Goal: Task Accomplishment & Management: Manage account settings

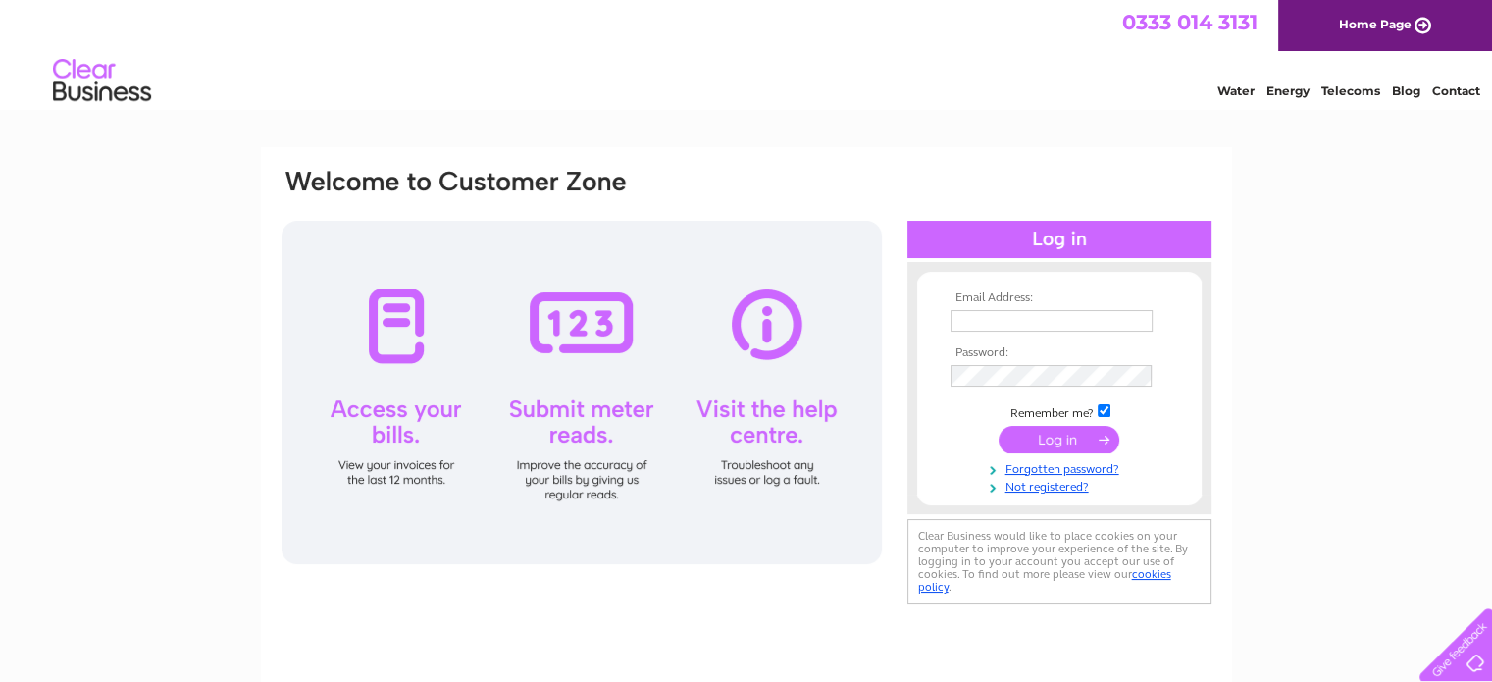
click at [1061, 317] on input "text" at bounding box center [1052, 321] width 202 height 22
type input "[PERSON_NAME][EMAIL_ADDRESS][PERSON_NAME][DOMAIN_NAME]"
click at [999, 427] on input "submit" at bounding box center [1059, 440] width 121 height 27
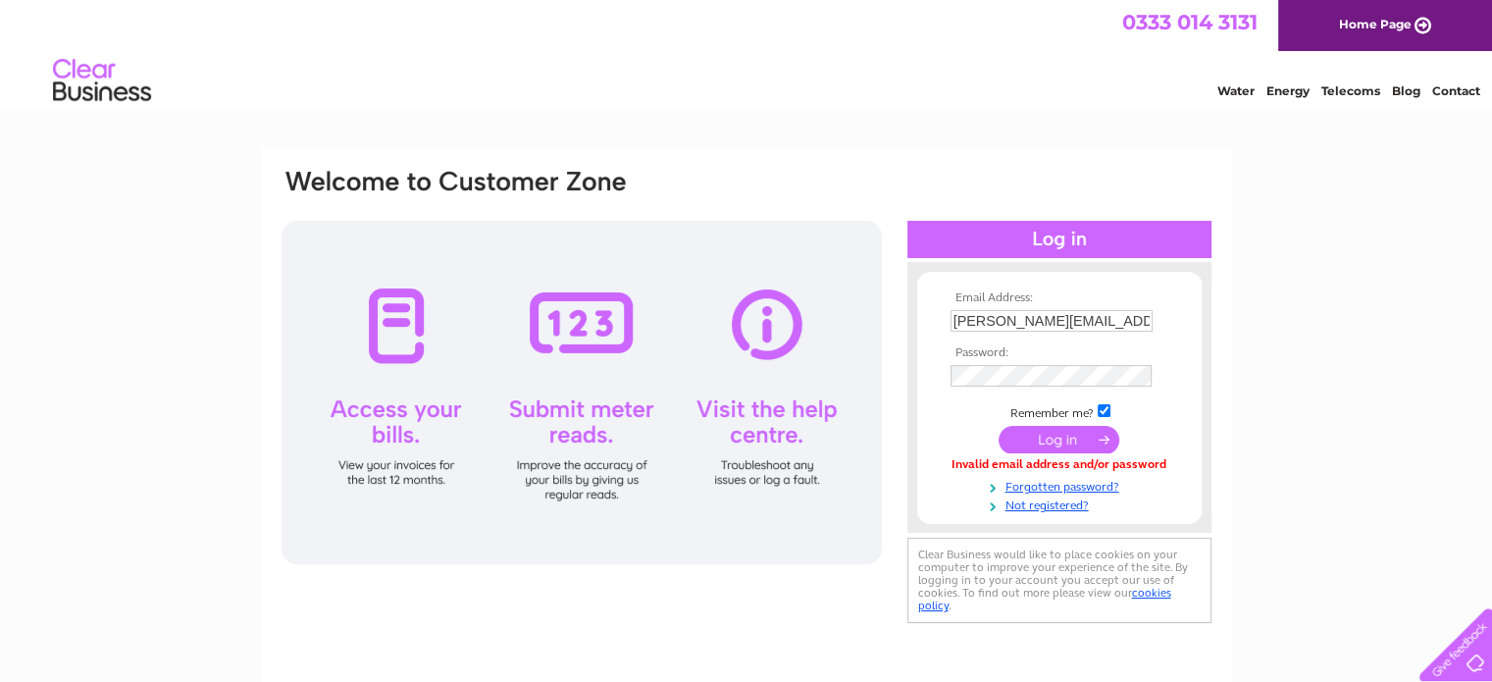
click at [1102, 318] on input "ashley.jarvis@floorsafesolutionsltd.com" at bounding box center [1052, 321] width 202 height 22
type input "a"
type input "info@floorsafesolutionsltd.com"
click at [1071, 439] on input "submit" at bounding box center [1059, 440] width 121 height 27
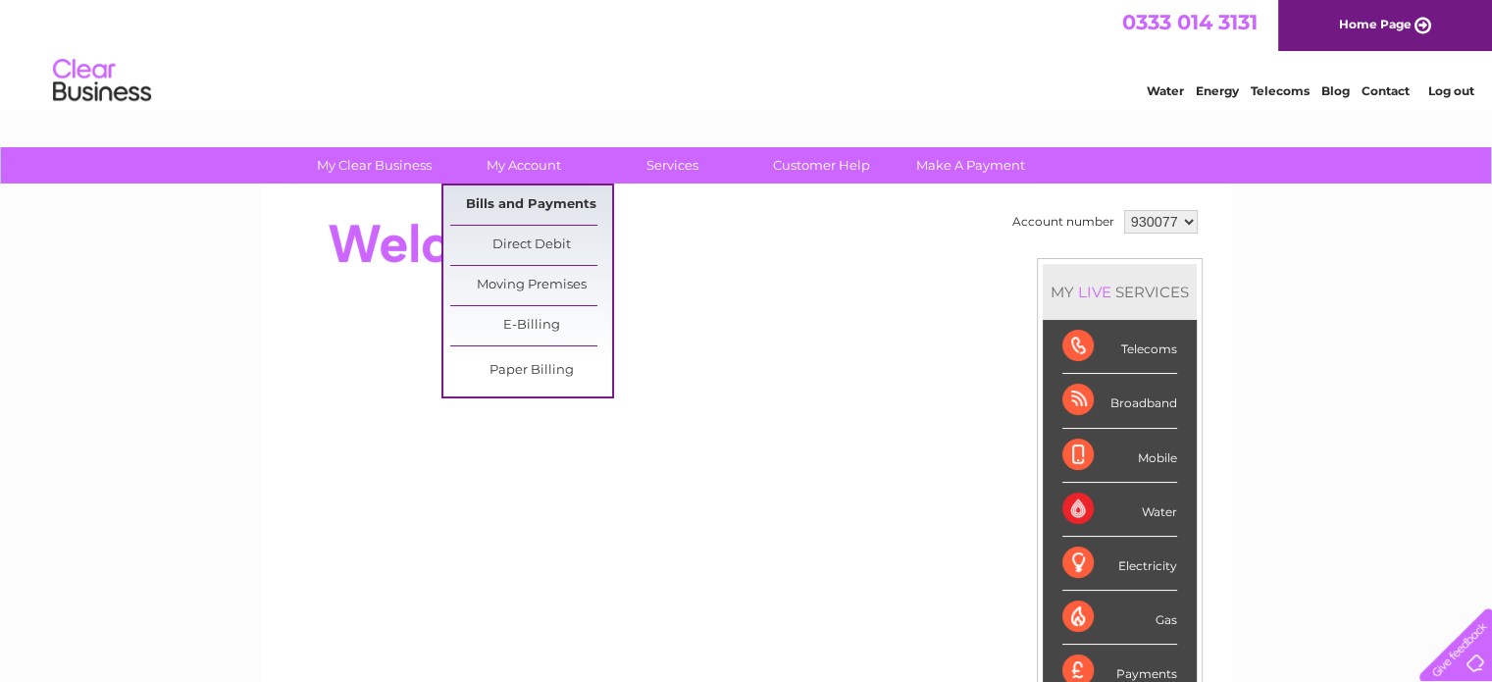
click at [529, 202] on link "Bills and Payments" at bounding box center [531, 204] width 162 height 39
click at [500, 203] on link "Bills and Payments" at bounding box center [531, 204] width 162 height 39
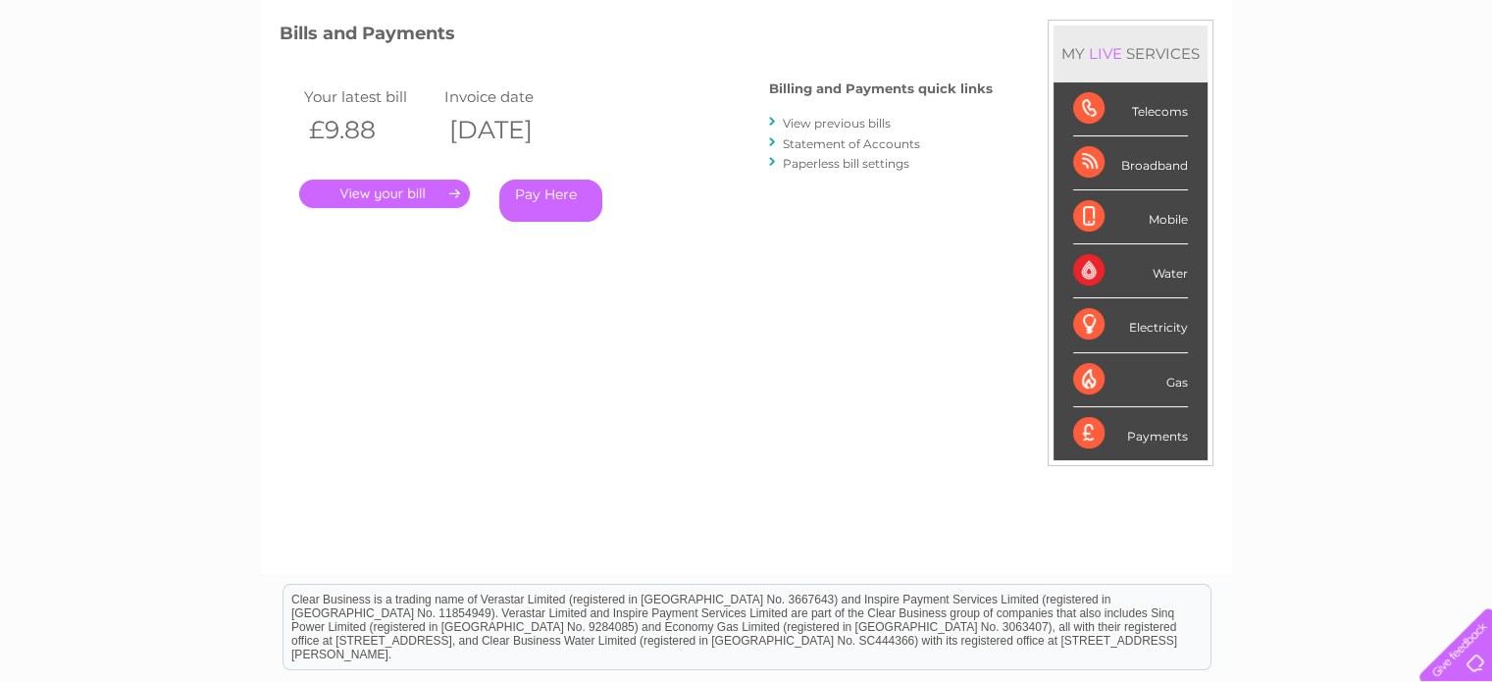
scroll to position [131, 0]
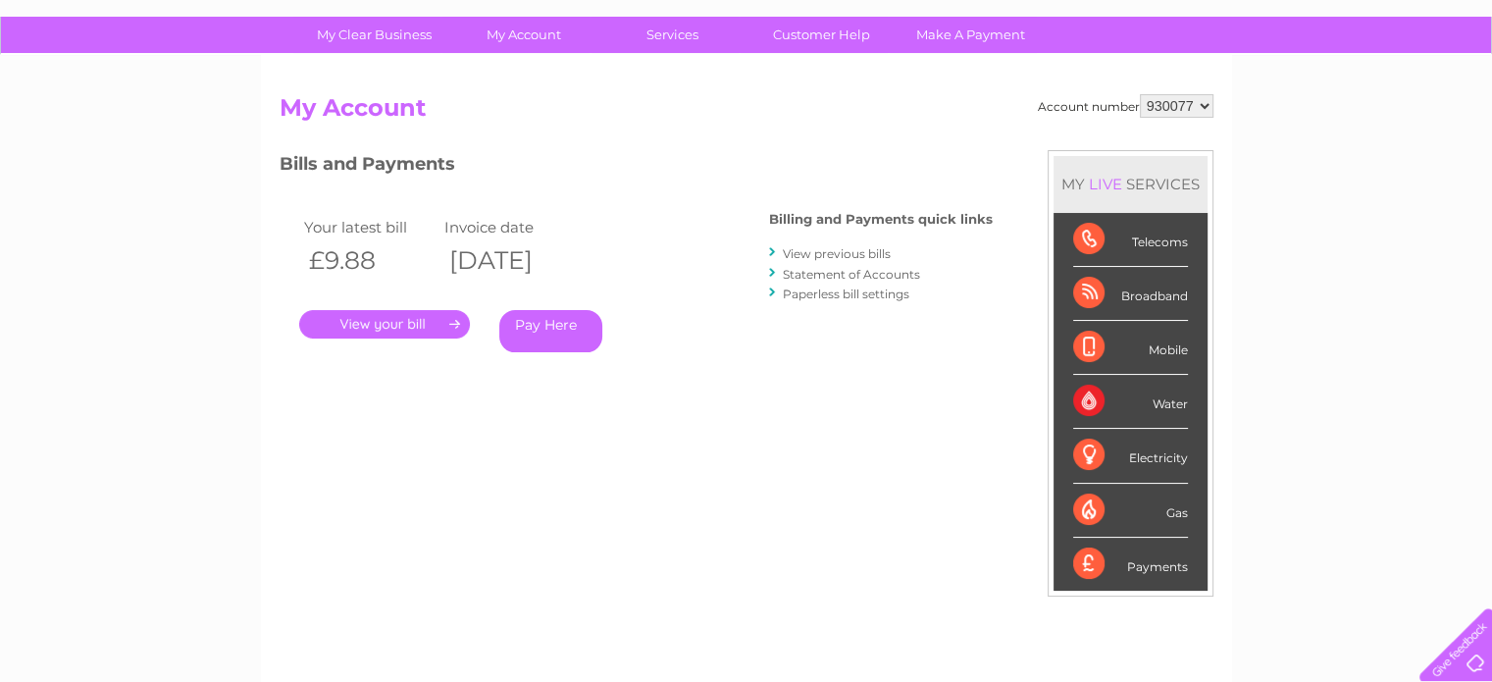
click at [839, 257] on link "View previous bills" at bounding box center [837, 253] width 108 height 15
click at [840, 252] on link "View previous bills" at bounding box center [837, 253] width 108 height 15
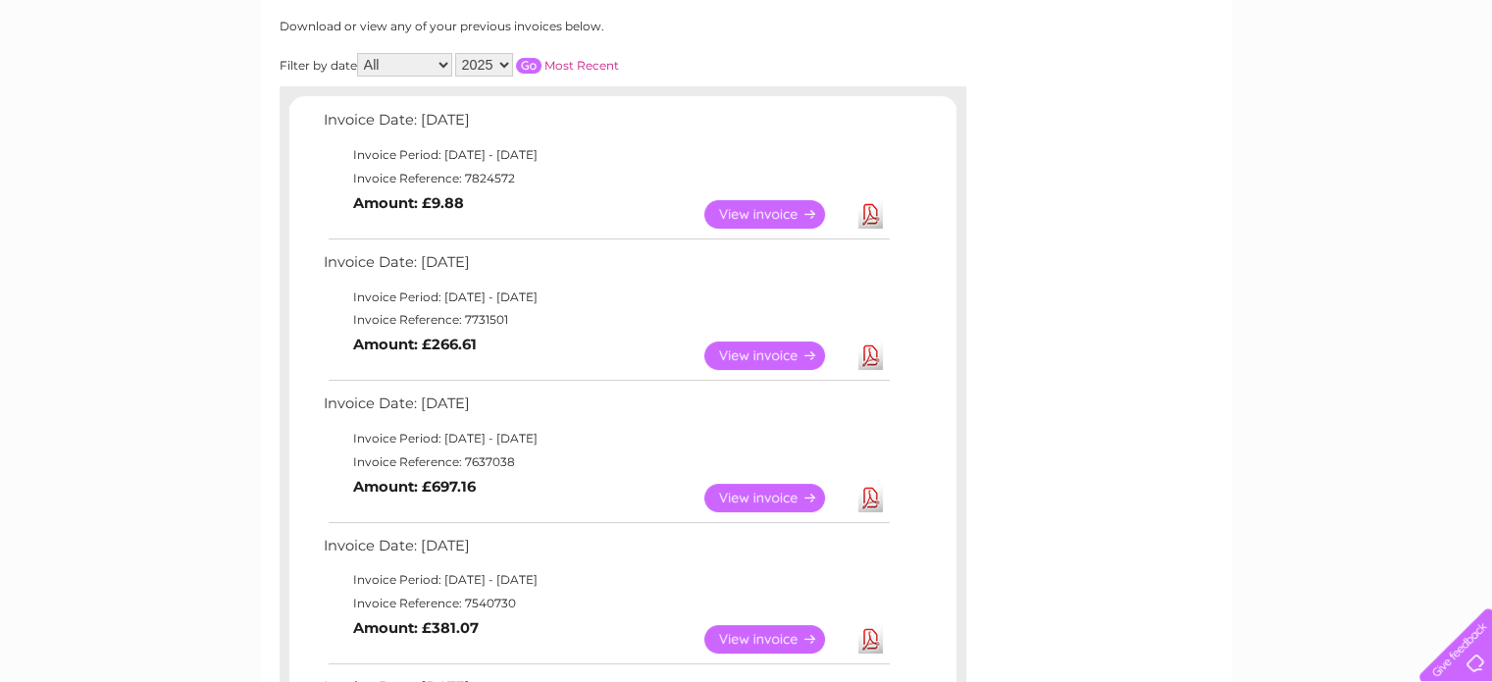
scroll to position [393, 0]
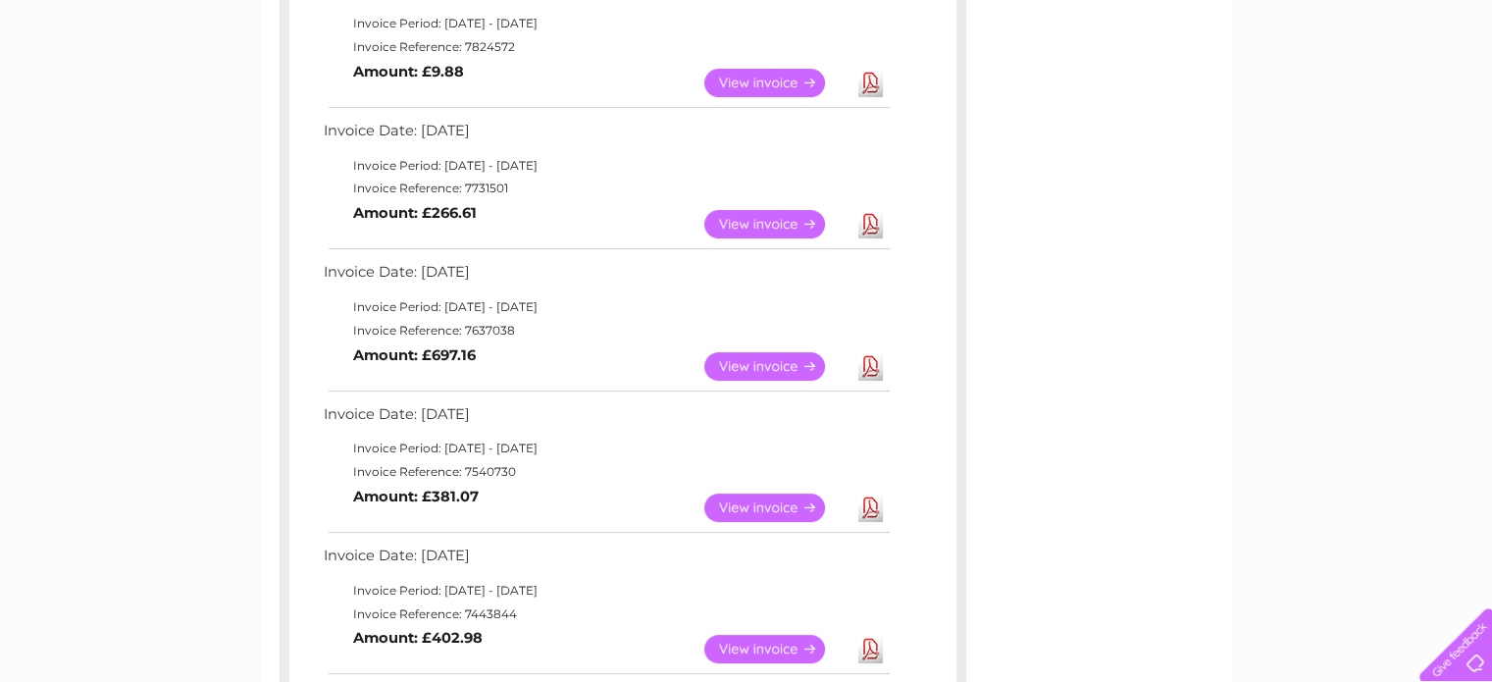
click at [738, 81] on link "View" at bounding box center [777, 83] width 144 height 28
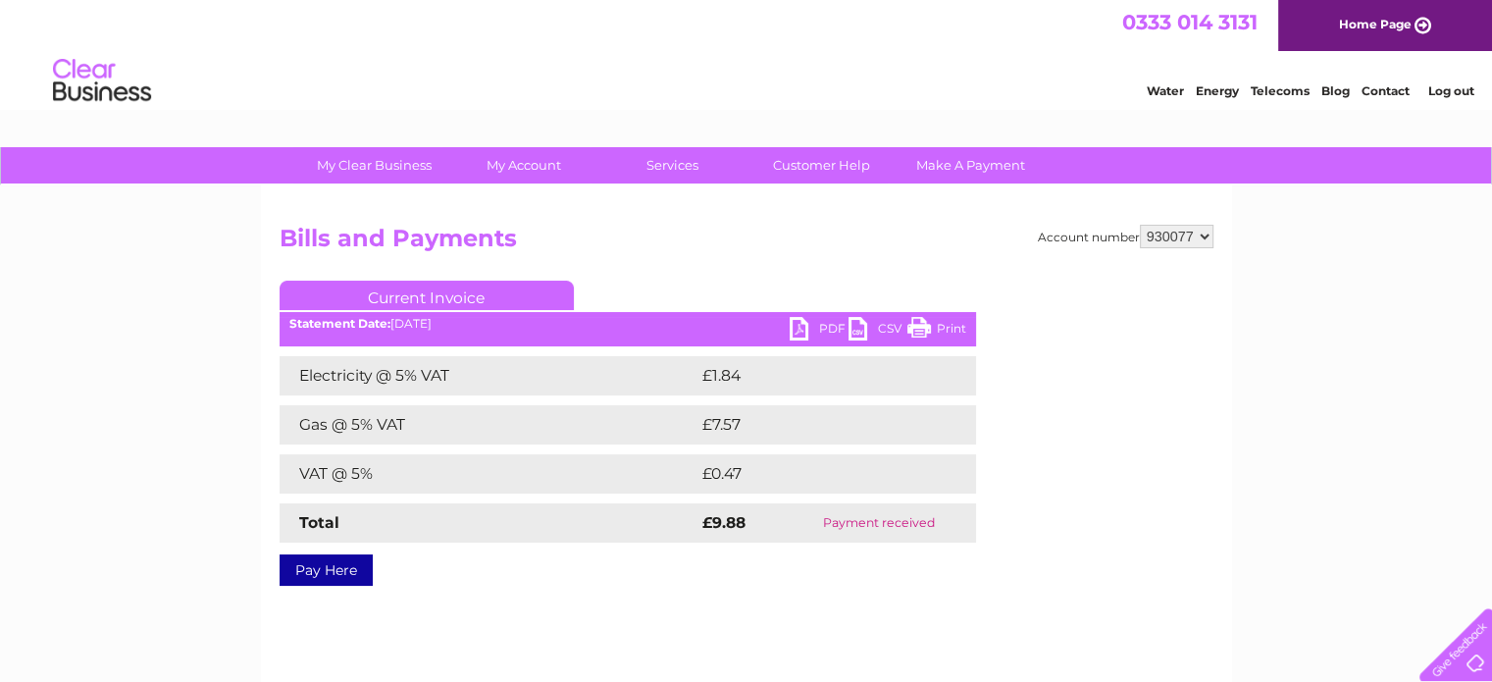
click at [817, 325] on link "PDF" at bounding box center [819, 331] width 59 height 28
